Goal: Information Seeking & Learning: Learn about a topic

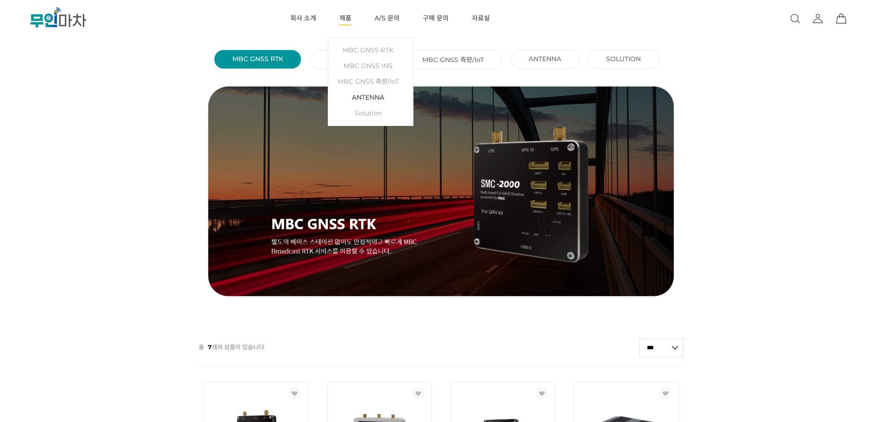
click at [352, 100] on link "ANTENNA" at bounding box center [370, 97] width 75 height 16
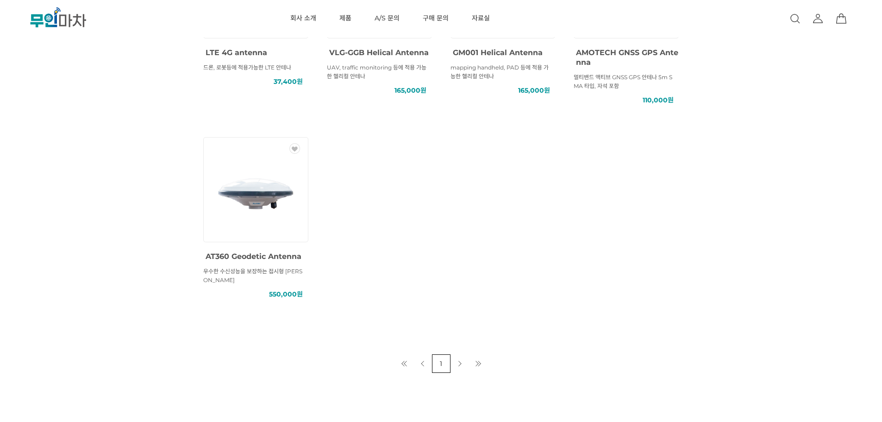
scroll to position [463, 0]
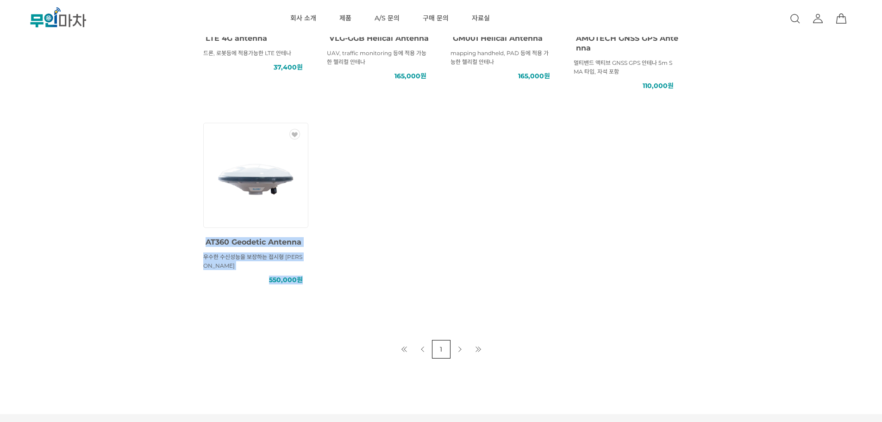
drag, startPoint x: 321, startPoint y: 244, endPoint x: 200, endPoint y: 245, distance: 120.8
click at [202, 243] on ul "WISH 상품명 : LTE 4G antenna 상품요약정보 : 드론, 로봇등에 적용가능한 LTE 안테나 판매가 : 37,400원 WISH 상품…" at bounding box center [441, 113] width 494 height 398
click at [196, 247] on li "WISH 상품명 : AT360 Geodetic Antenna 상품요약정보 : 우수한 수신성능을 보장하는 접시형 안테나 판매가 : 550,000원" at bounding box center [256, 201] width 124 height 166
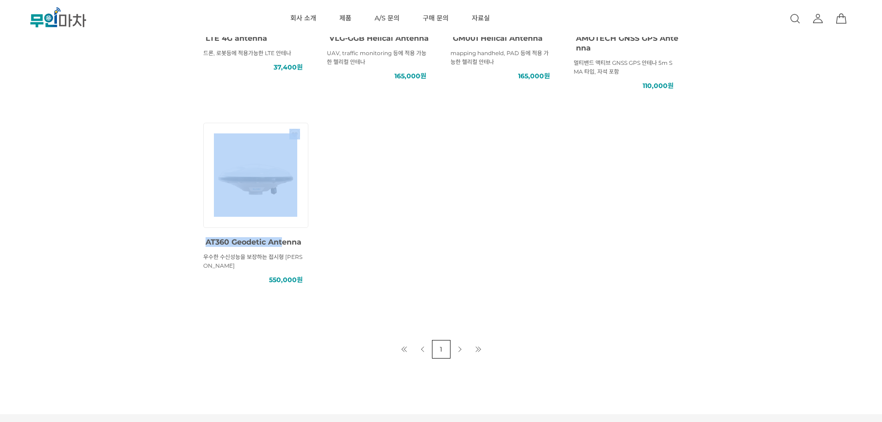
drag, startPoint x: 176, startPoint y: 240, endPoint x: 284, endPoint y: 239, distance: 107.4
click at [298, 239] on span "AT360 Geodetic Antenna" at bounding box center [253, 241] width 96 height 9
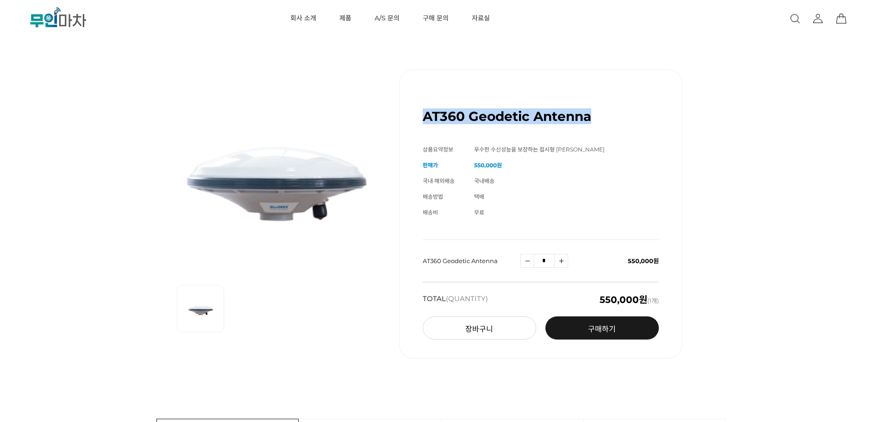
drag, startPoint x: 424, startPoint y: 115, endPoint x: 591, endPoint y: 127, distance: 167.9
click at [591, 127] on div "AT360 Geodetic Antenna (해외배송 가능상품)" at bounding box center [541, 112] width 236 height 39
copy h1 "AT360 Geodetic Antenna"
